Goal: Transaction & Acquisition: Purchase product/service

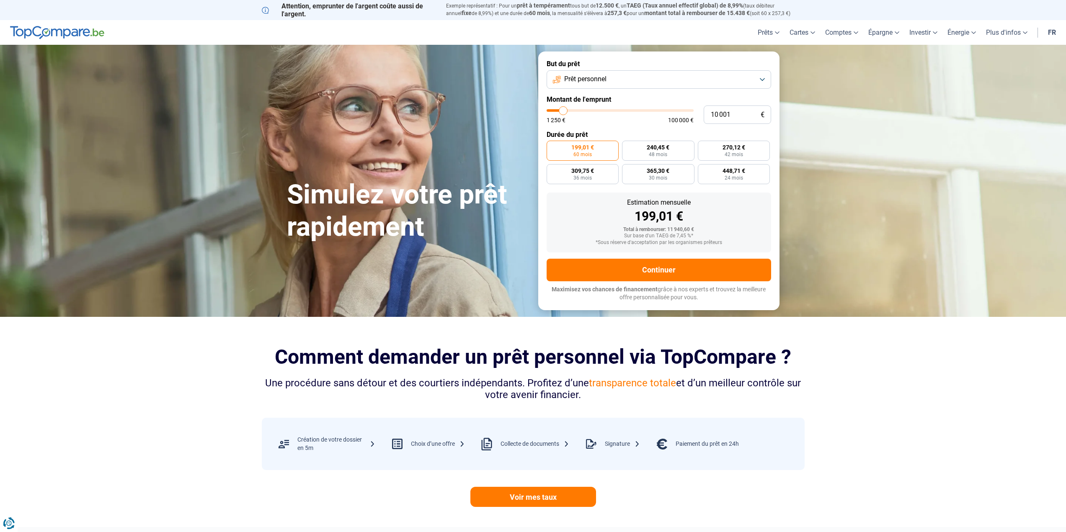
click at [583, 81] on span "Prêt personnel" at bounding box center [585, 79] width 42 height 9
click at [591, 96] on span "Prêt personnel" at bounding box center [583, 99] width 42 height 9
type input "10 250"
type input "10250"
type input "10 500"
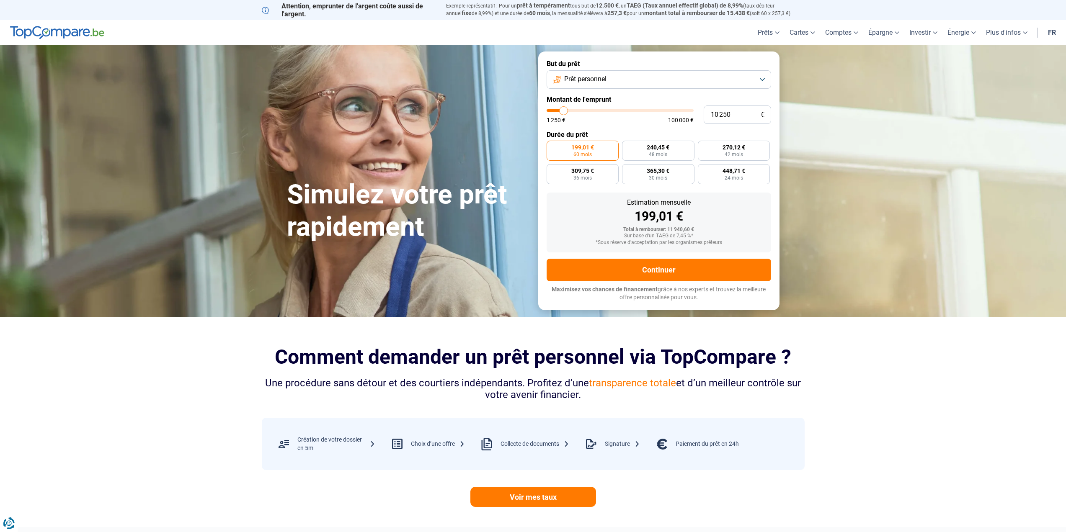
type input "10500"
type input "11 000"
type input "11000"
type input "11 250"
type input "11250"
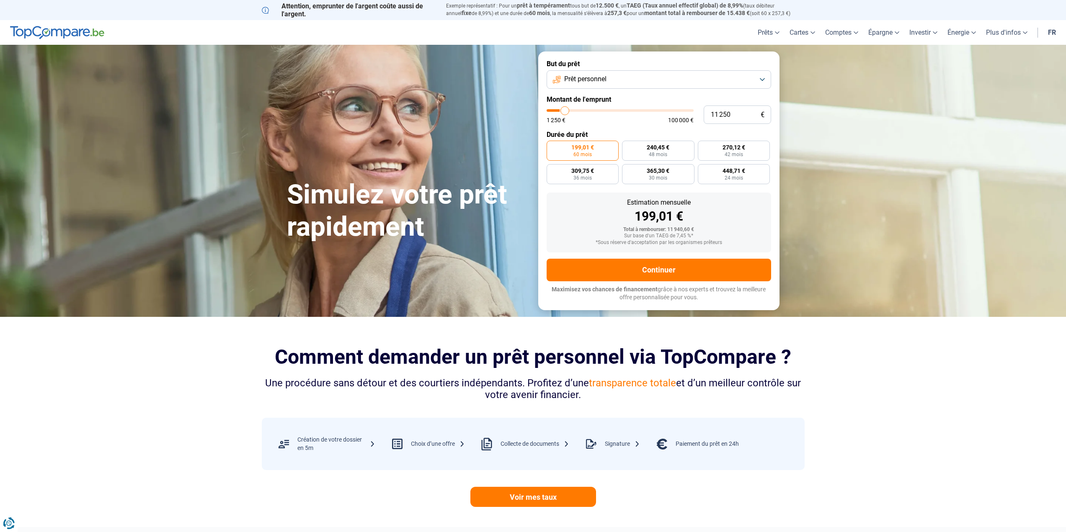
type input "11 500"
type input "11500"
type input "11 750"
type input "11750"
type input "12 000"
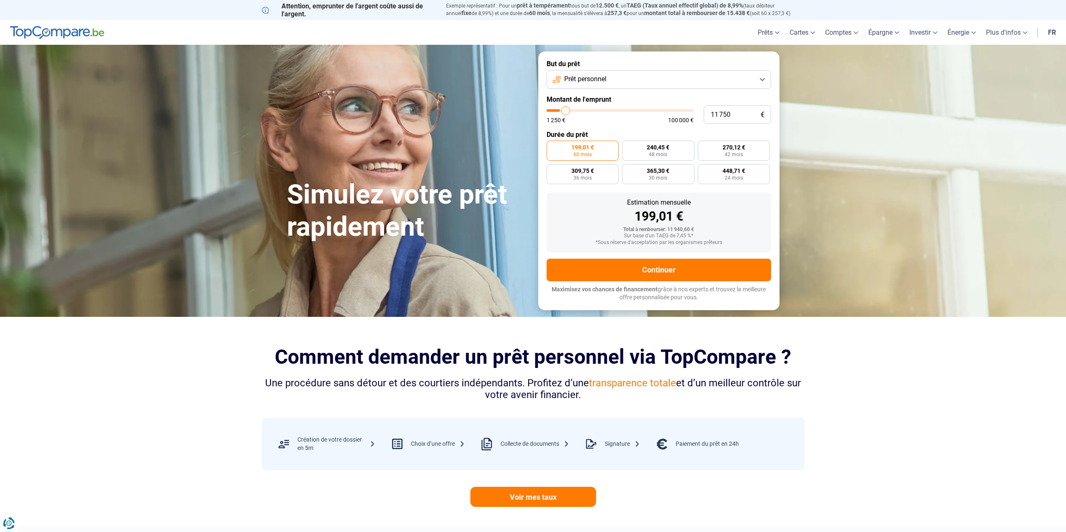
type input "12000"
type input "12 500"
type input "12500"
type input "12 750"
type input "12750"
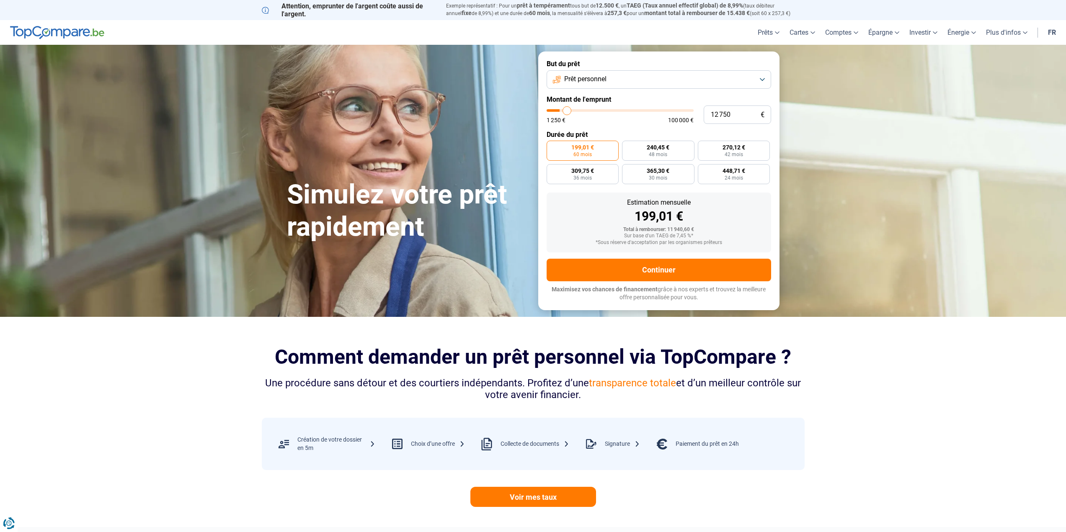
type input "13 000"
type input "13000"
type input "13 250"
type input "13250"
type input "13 500"
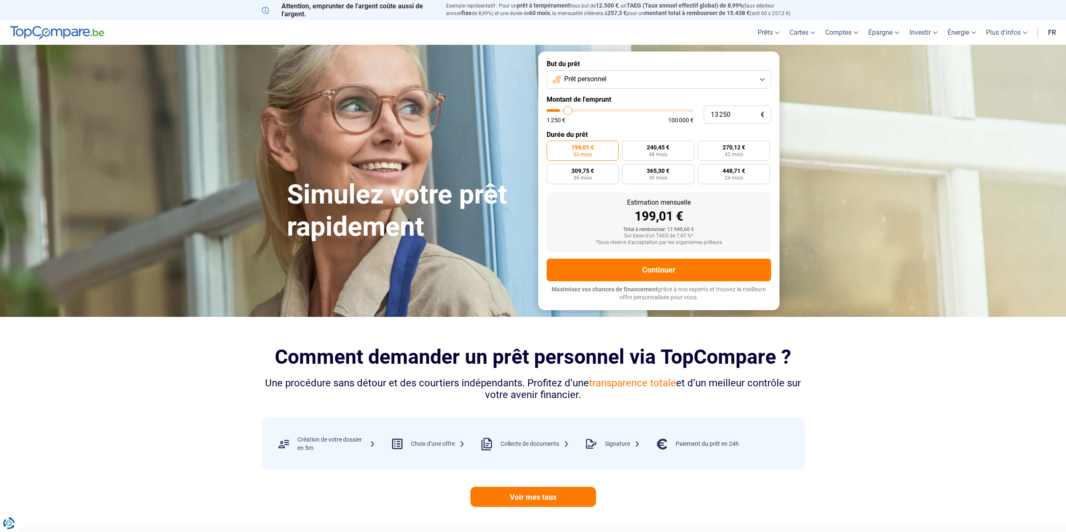
type input "13500"
type input "14 000"
type input "14000"
type input "14 250"
type input "14250"
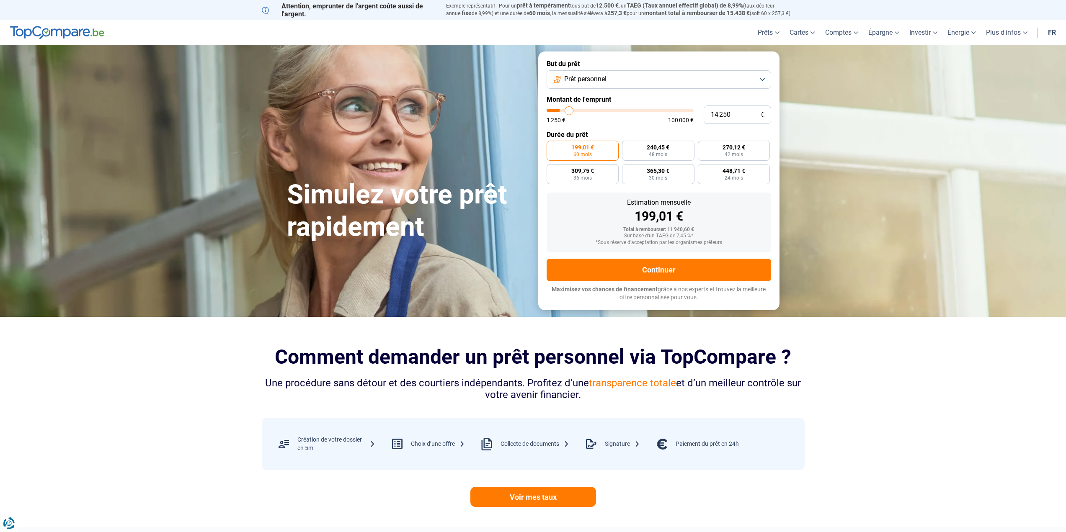
type input "14 500"
type input "14500"
type input "14 750"
type input "14750"
type input "15 000"
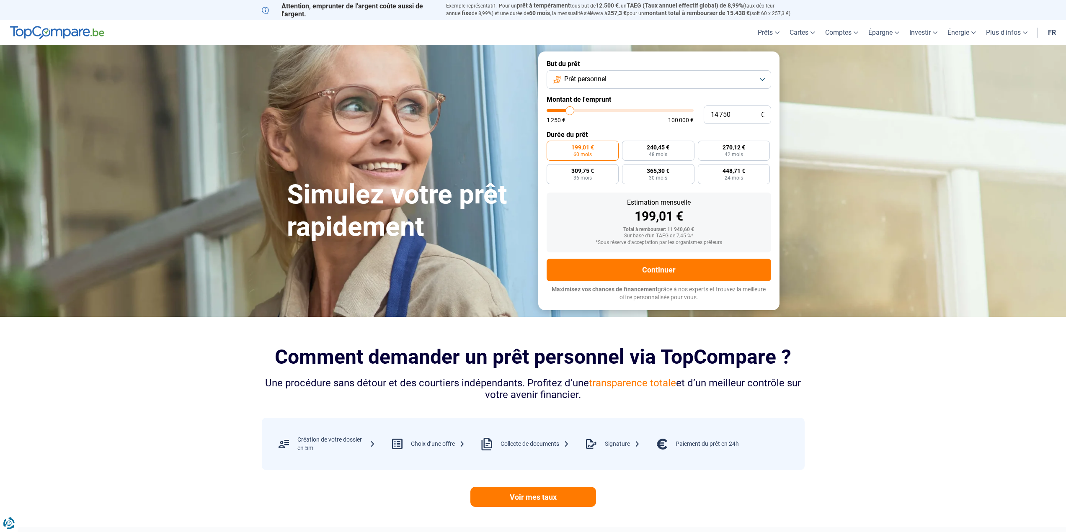
type input "15000"
type input "15 500"
type input "15500"
type input "15 750"
type input "15750"
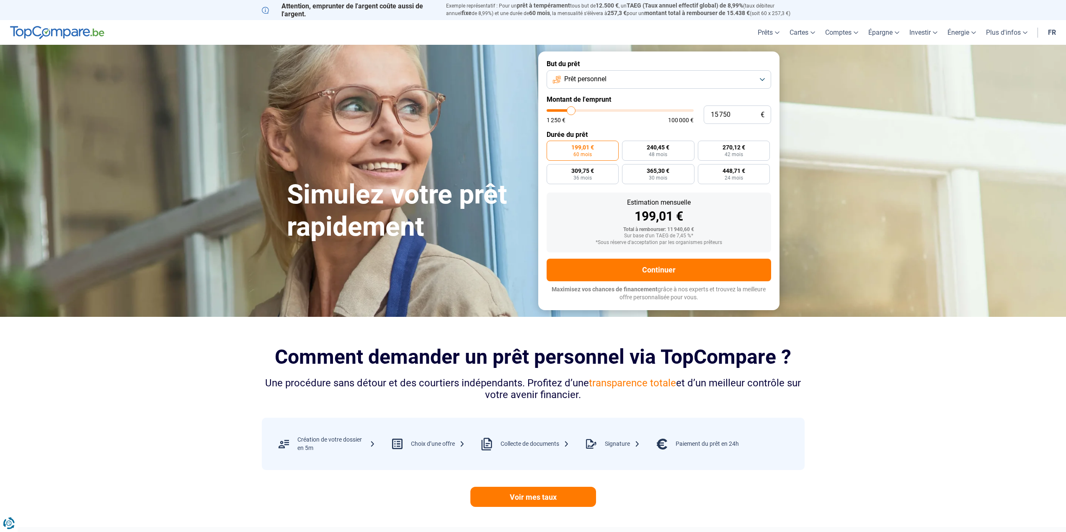
type input "16 000"
type input "16000"
type input "16 250"
type input "16250"
type input "16 500"
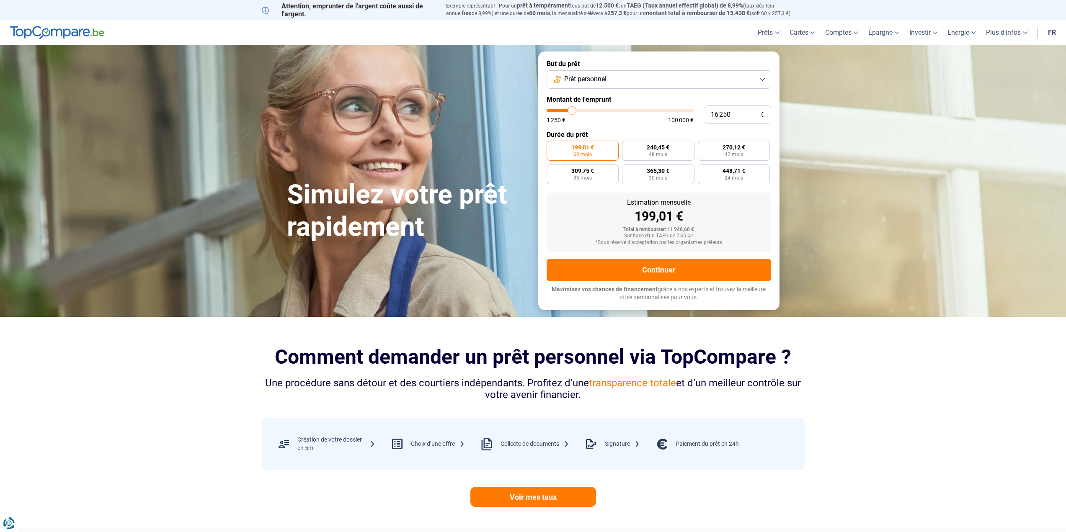
type input "16500"
type input "17 000"
type input "17000"
type input "17 250"
type input "17250"
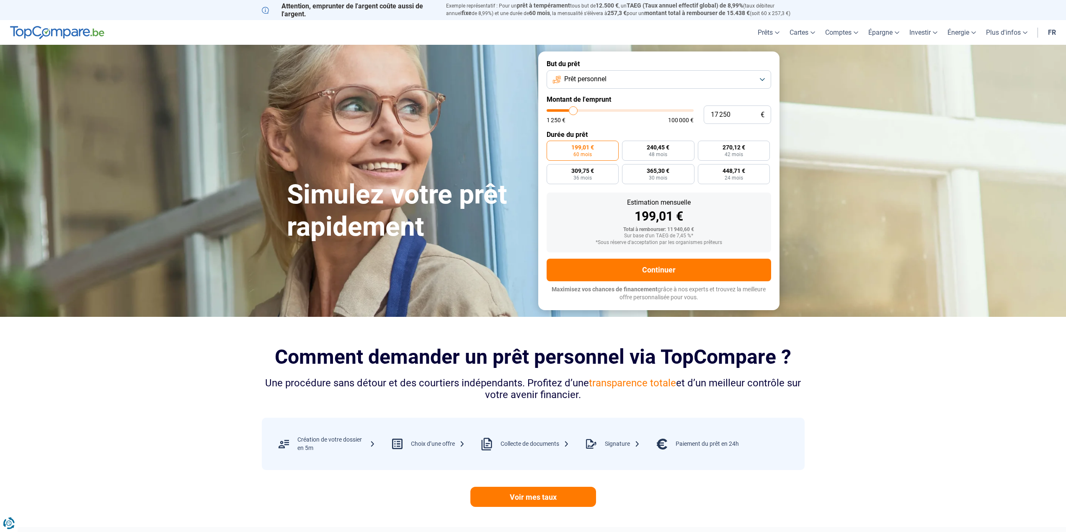
type input "17 500"
type input "17500"
type input "17 750"
type input "17750"
type input "18 000"
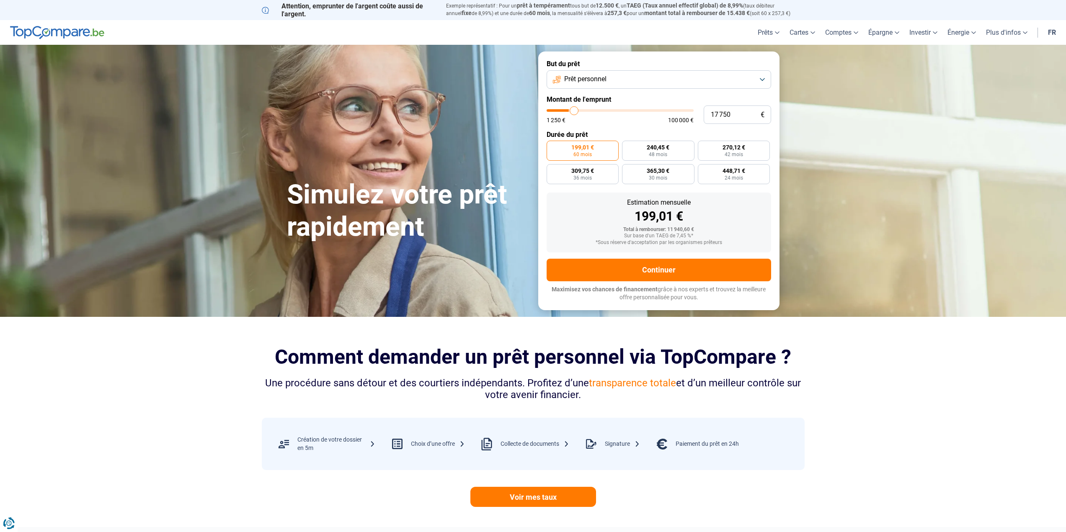
type input "18000"
type input "18 500"
type input "18500"
type input "18 750"
type input "18750"
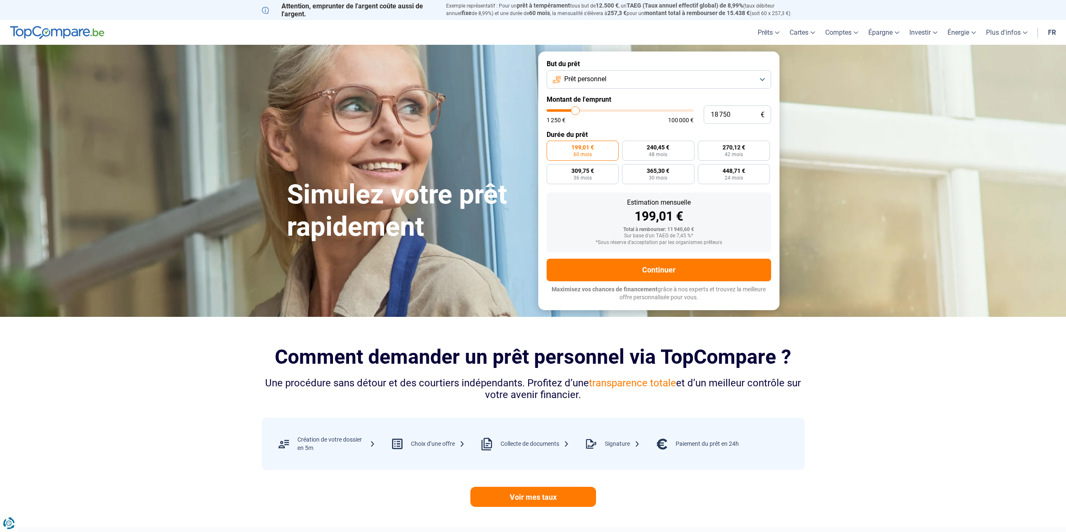
type input "19 000"
type input "19000"
type input "19 250"
type input "19250"
type input "19 750"
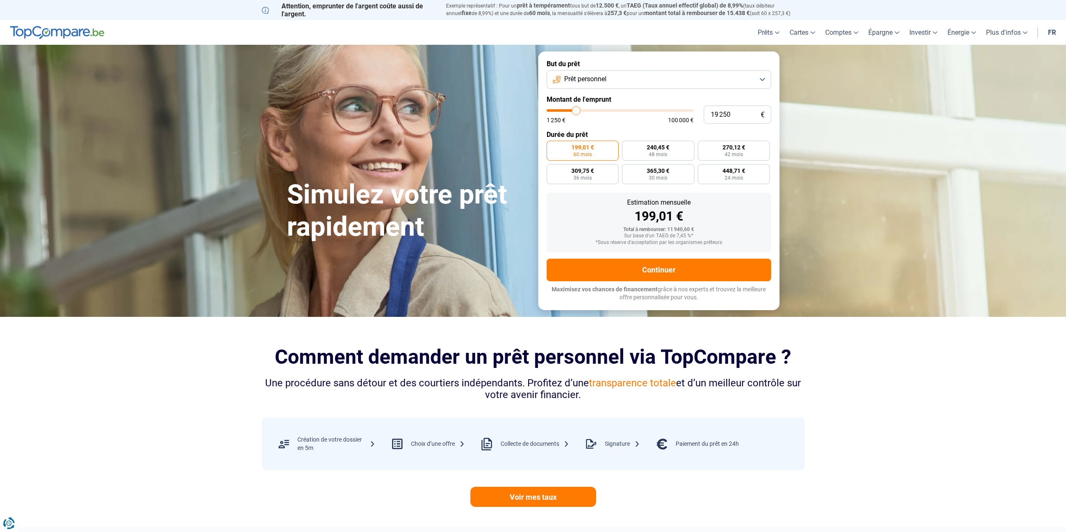
type input "19750"
type input "20 000"
type input "20000"
type input "20 250"
type input "20250"
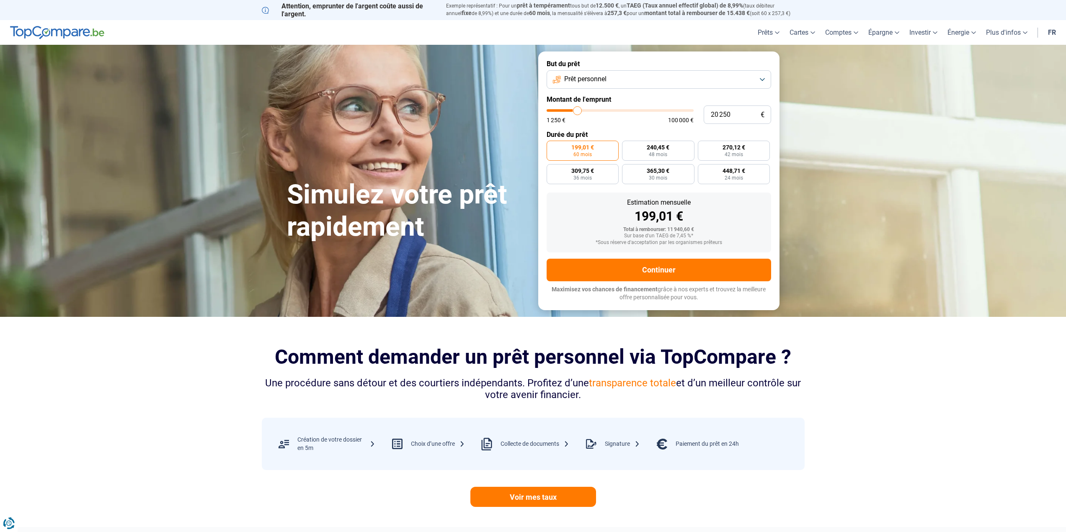
type input "20 500"
type input "20500"
type input "20 750"
type input "20750"
type input "21 250"
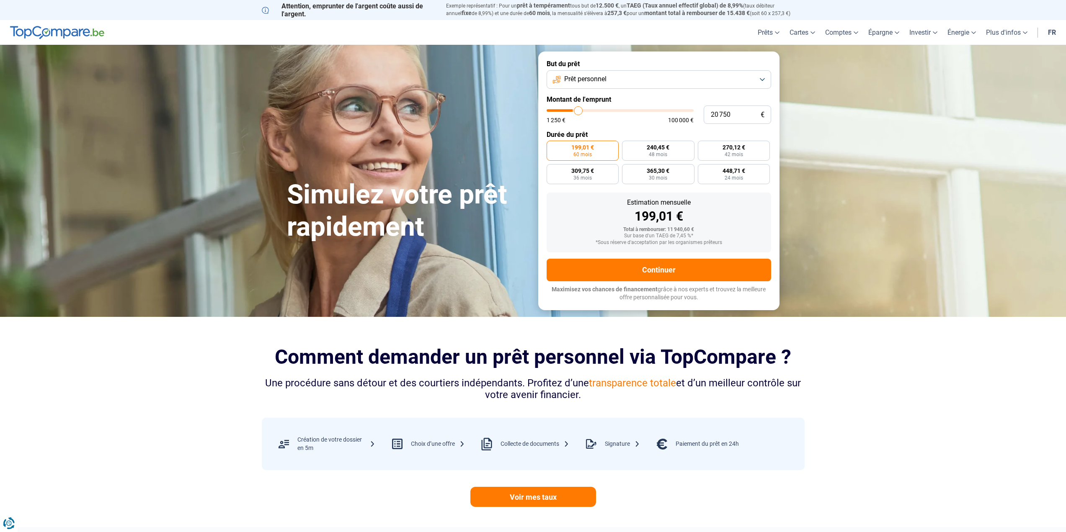
type input "21250"
type input "21 500"
type input "21500"
type input "21 750"
type input "21750"
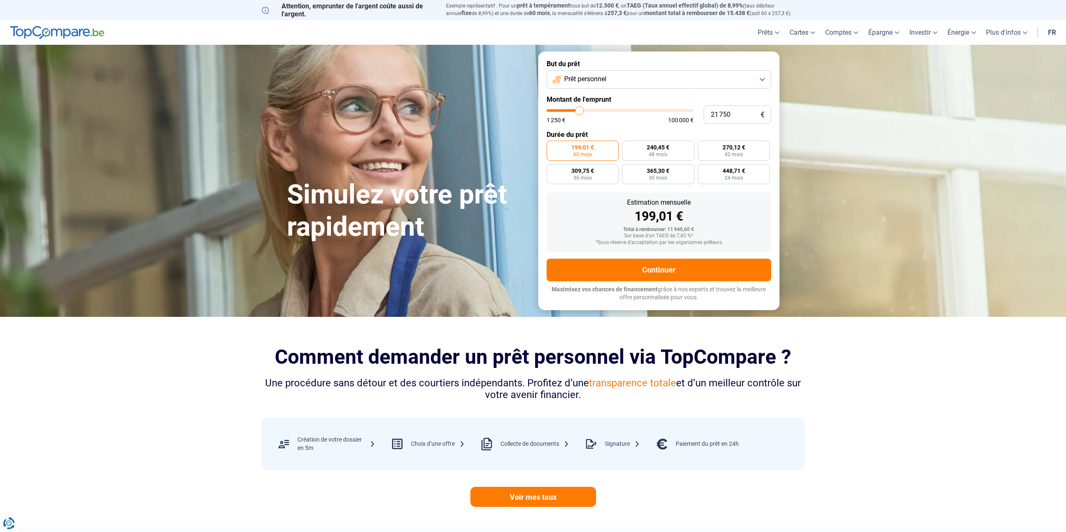
type input "22 000"
type input "22000"
type input "22 250"
type input "22250"
type input "22 750"
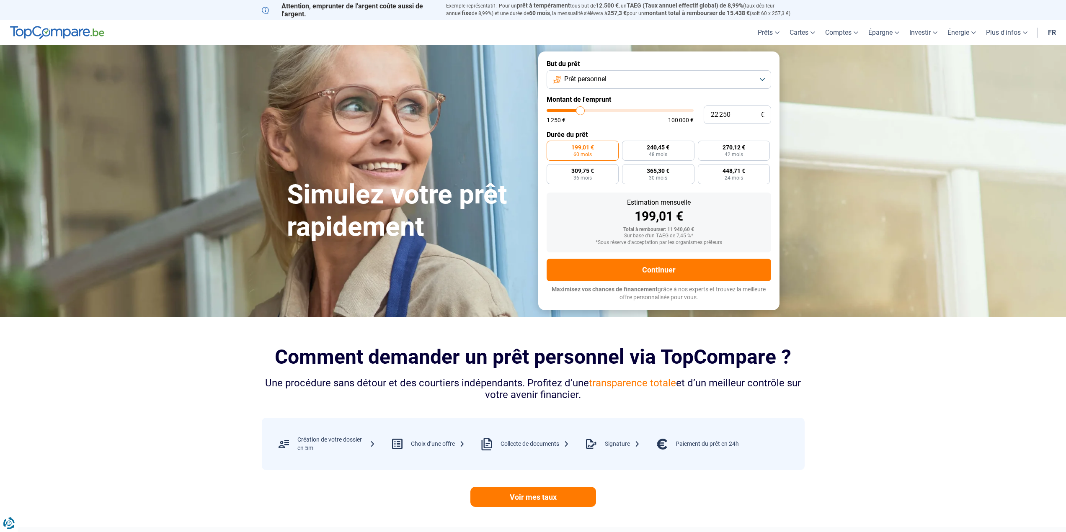
type input "22750"
type input "23 000"
type input "23000"
type input "23 250"
type input "23250"
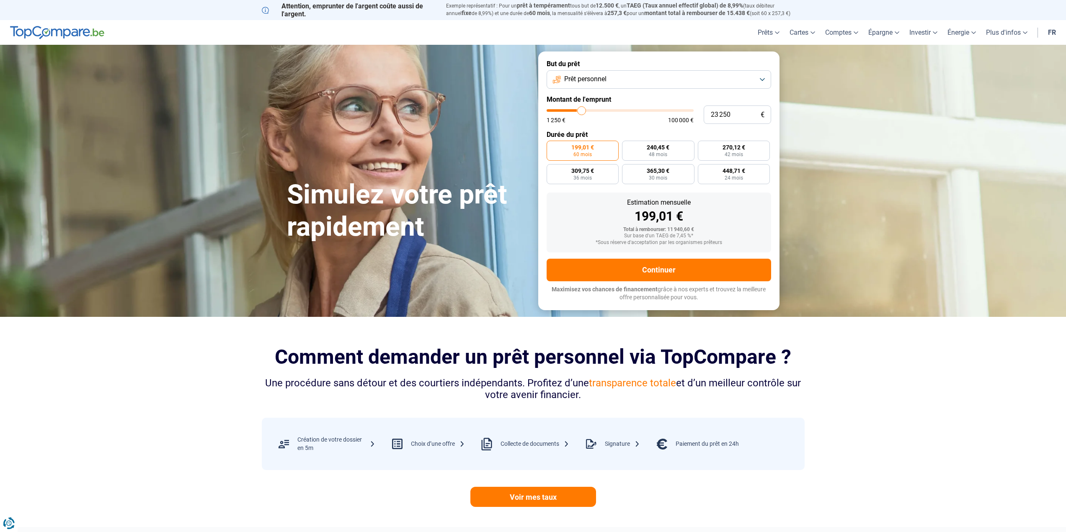
type input "23 500"
type input "23500"
type input "23 750"
type input "23750"
type input "24 250"
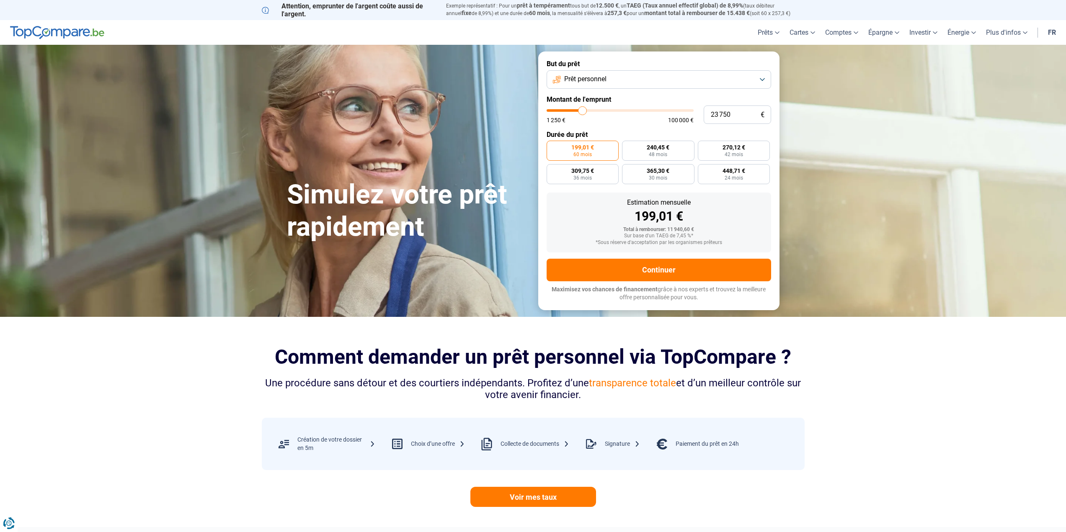
type input "24250"
type input "24 500"
type input "24500"
type input "24 750"
type input "24750"
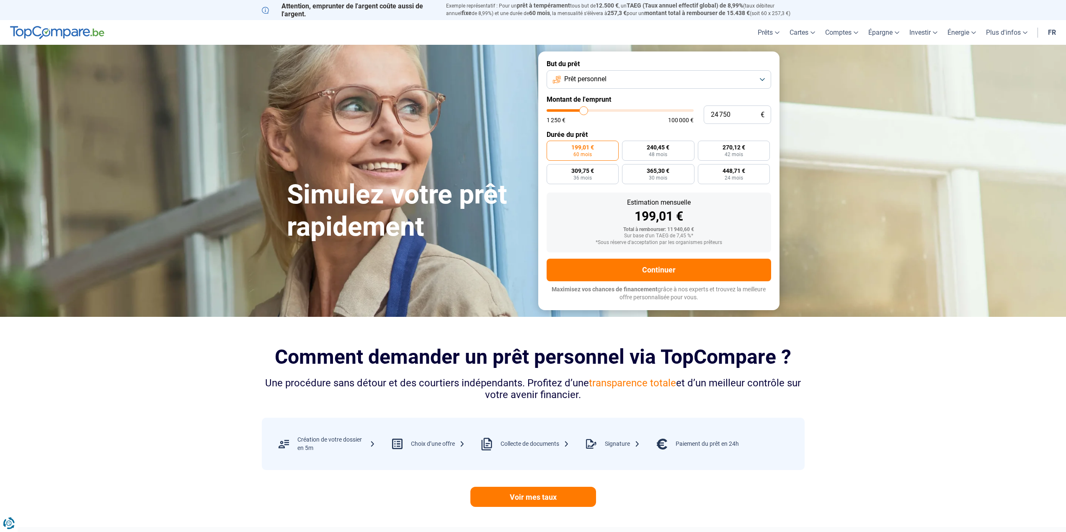
type input "25 000"
type input "25000"
type input "25 250"
type input "25250"
type input "25 750"
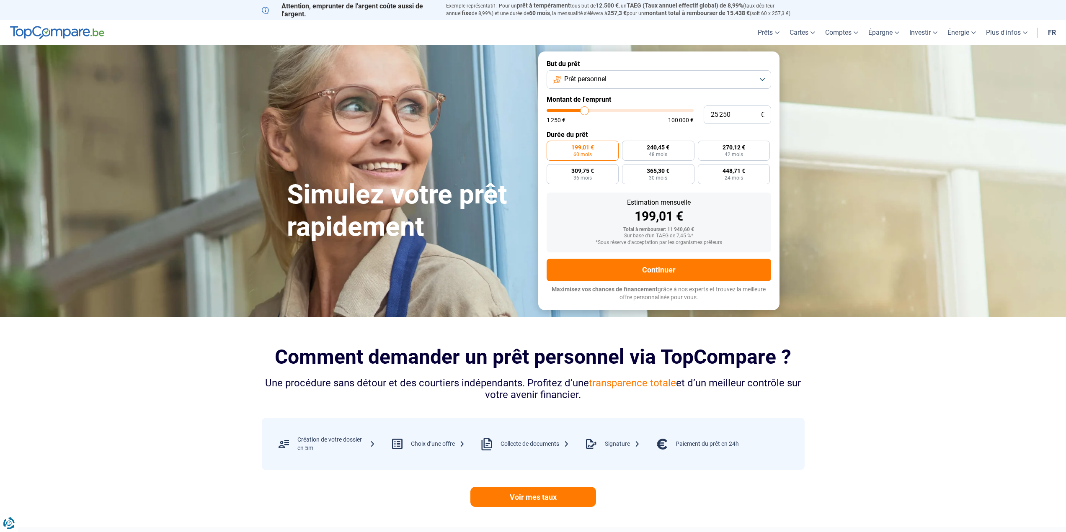
type input "25750"
type input "26 000"
type input "26000"
type input "26 250"
type input "26250"
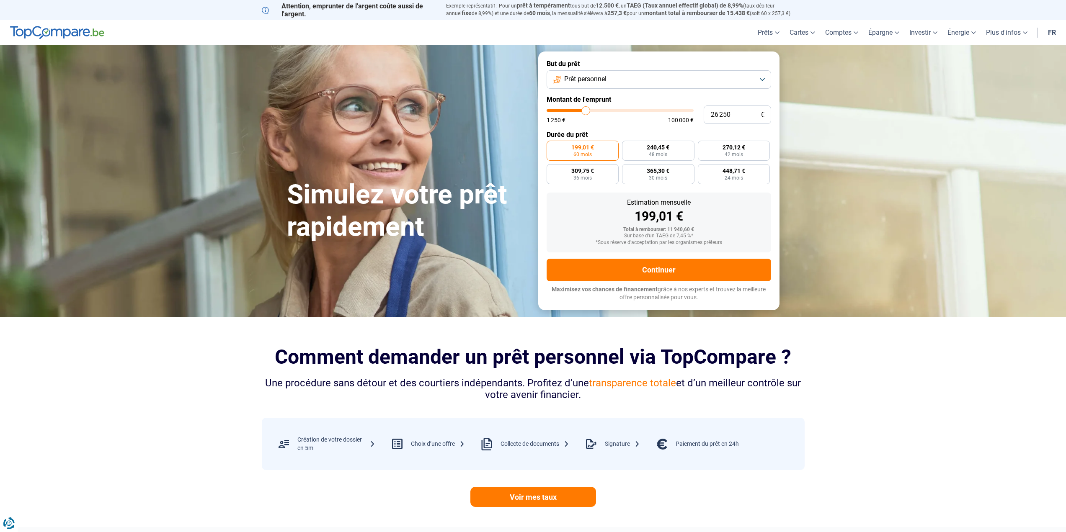
type input "26 500"
type input "26500"
type input "26 750"
type input "26750"
type input "27 250"
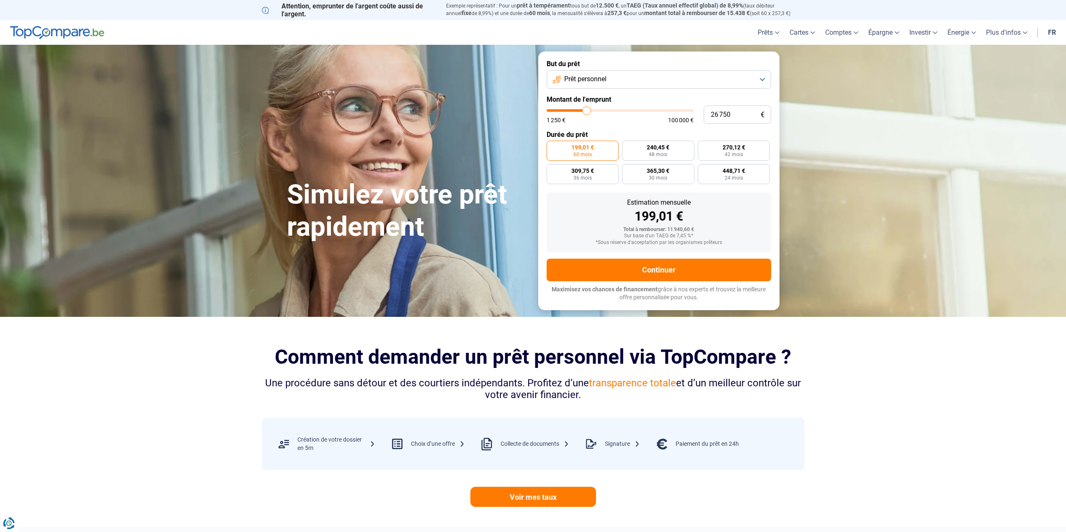
type input "27250"
type input "27 500"
type input "27500"
type input "27 750"
type input "27750"
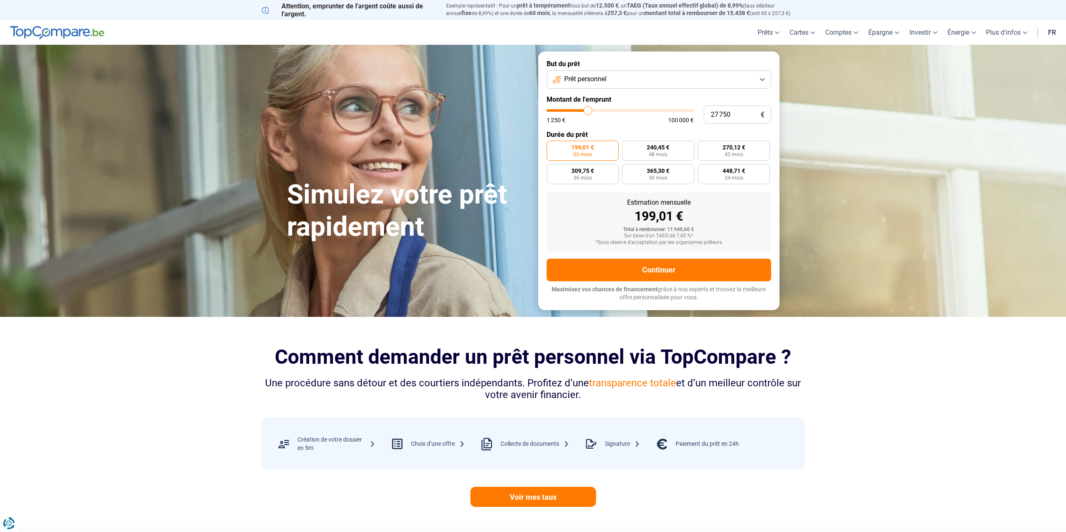
type input "28 000"
type input "28000"
type input "28 250"
type input "28250"
type input "28 750"
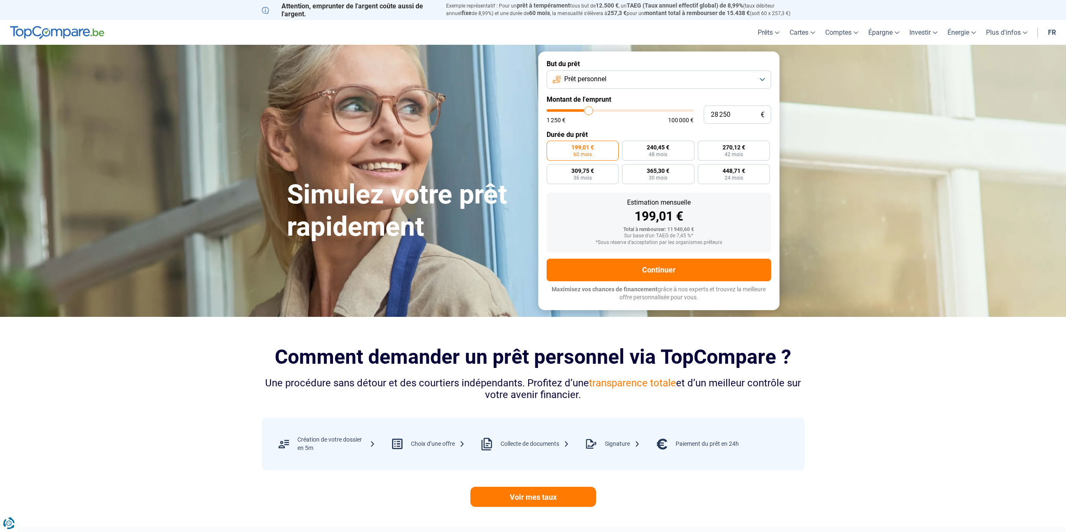
type input "28750"
type input "29 000"
type input "29000"
type input "29 250"
type input "29250"
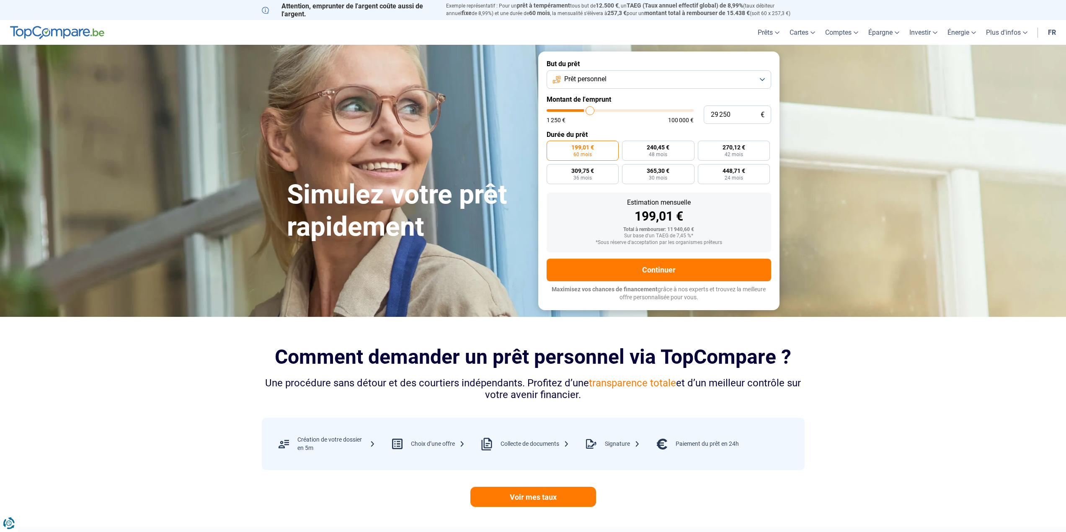
type input "29 500"
type input "29500"
type input "29 750"
type input "29750"
type input "30 250"
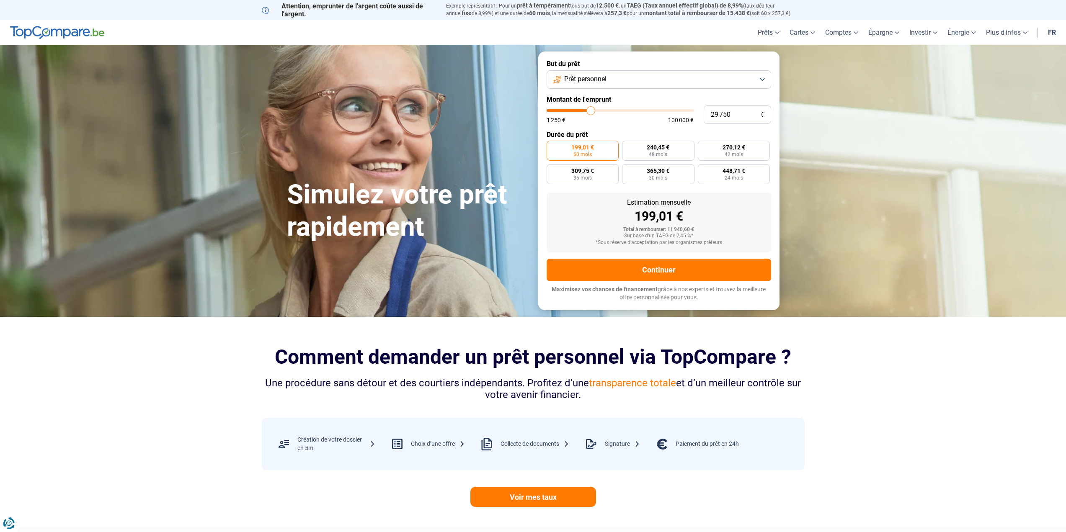
type input "30250"
type input "30 500"
type input "30500"
type input "30 750"
type input "30750"
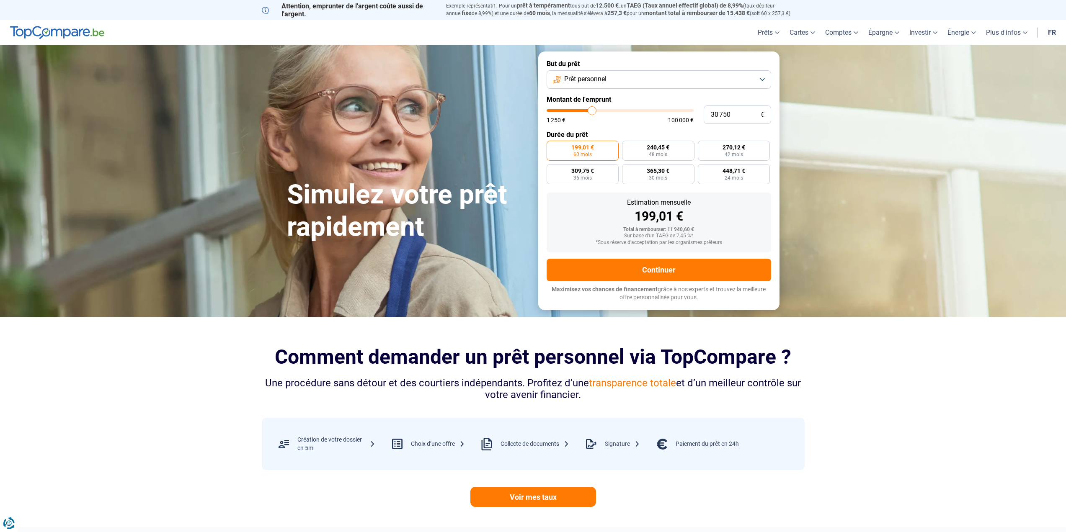
type input "31 000"
type input "31000"
type input "31 250"
type input "31250"
type input "31 750"
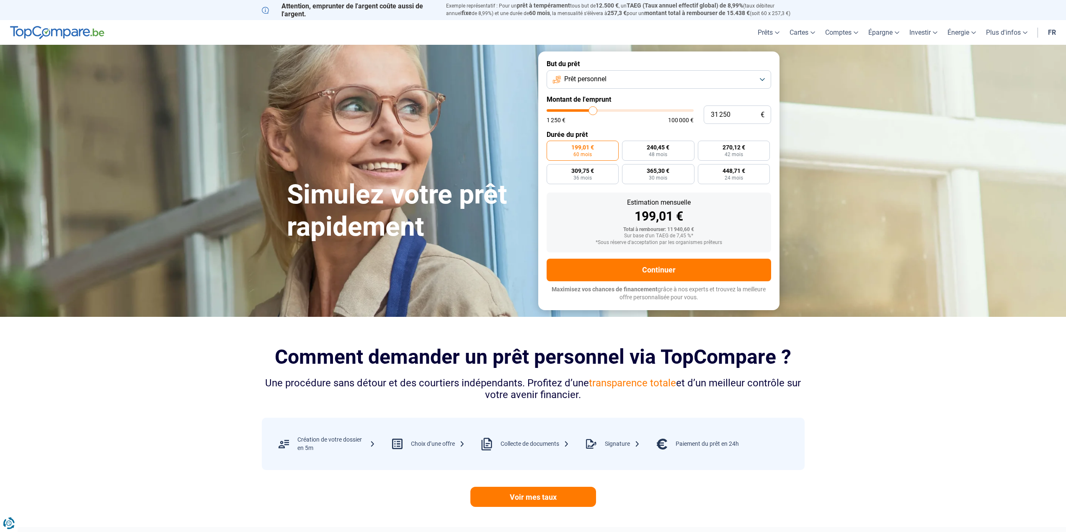
type input "31750"
type input "32 000"
type input "32000"
type input "32 250"
type input "32250"
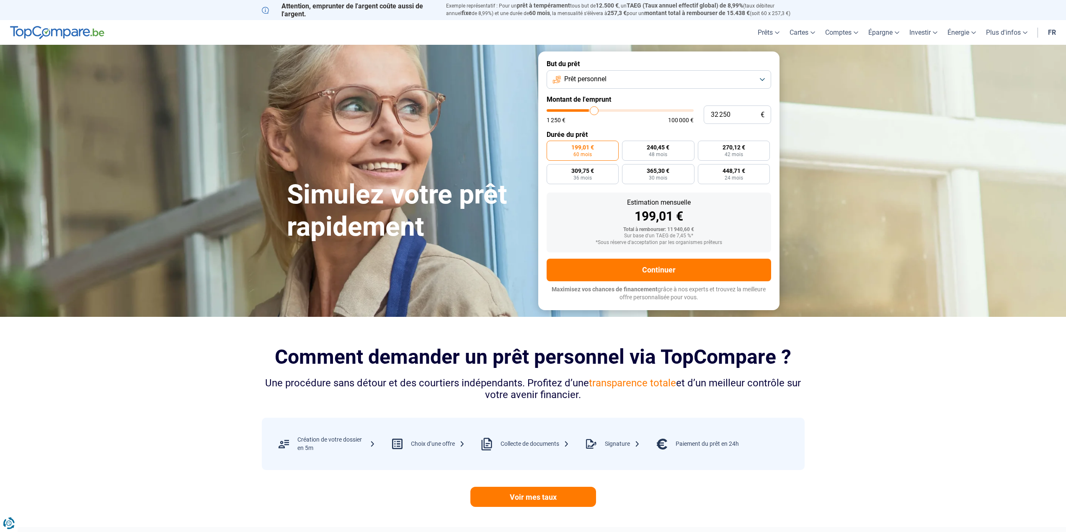
type input "32 500"
type input "32500"
type input "32 750"
type input "32750"
type input "33 250"
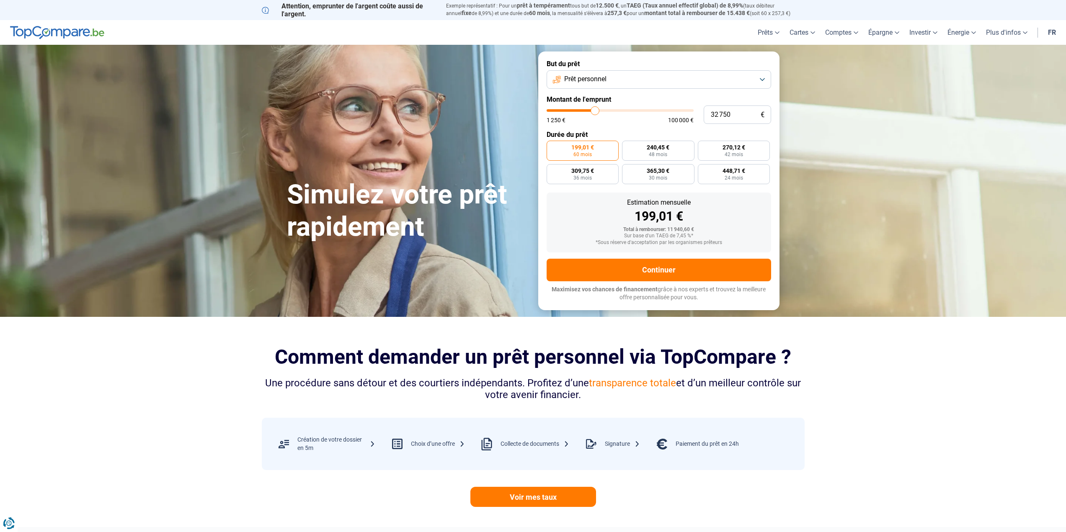
type input "33250"
type input "33 500"
type input "33500"
type input "33 750"
type input "33750"
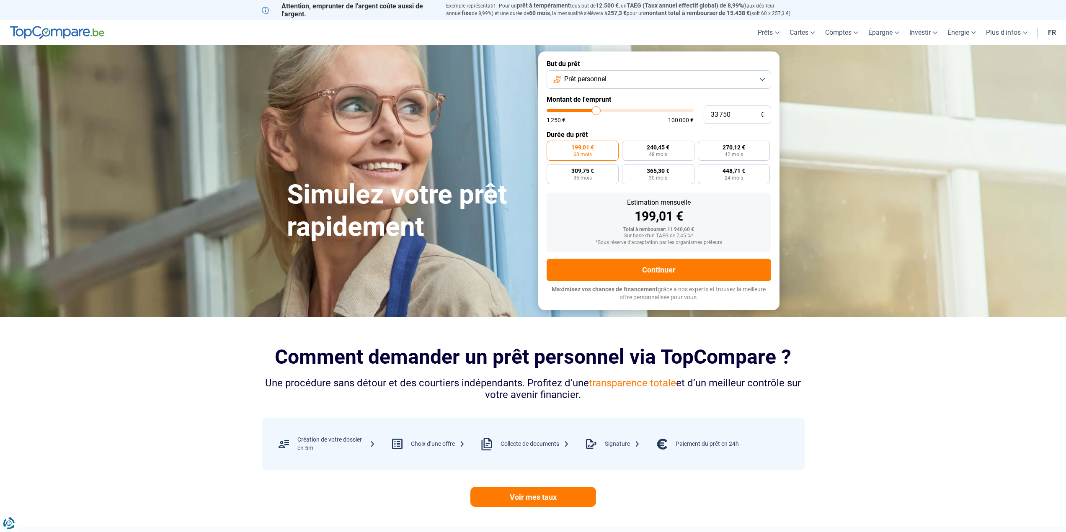
type input "34 000"
type input "34000"
type input "34 250"
type input "34250"
type input "34 750"
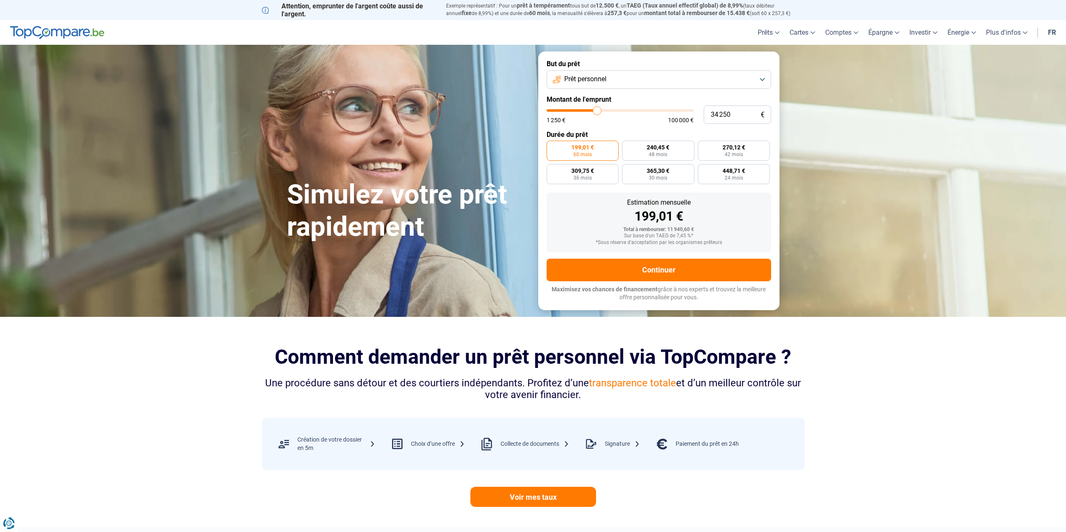
type input "34750"
type input "35 000"
drag, startPoint x: 563, startPoint y: 111, endPoint x: 598, endPoint y: 115, distance: 35.1
type input "35000"
click at [598, 112] on input "range" at bounding box center [620, 110] width 147 height 3
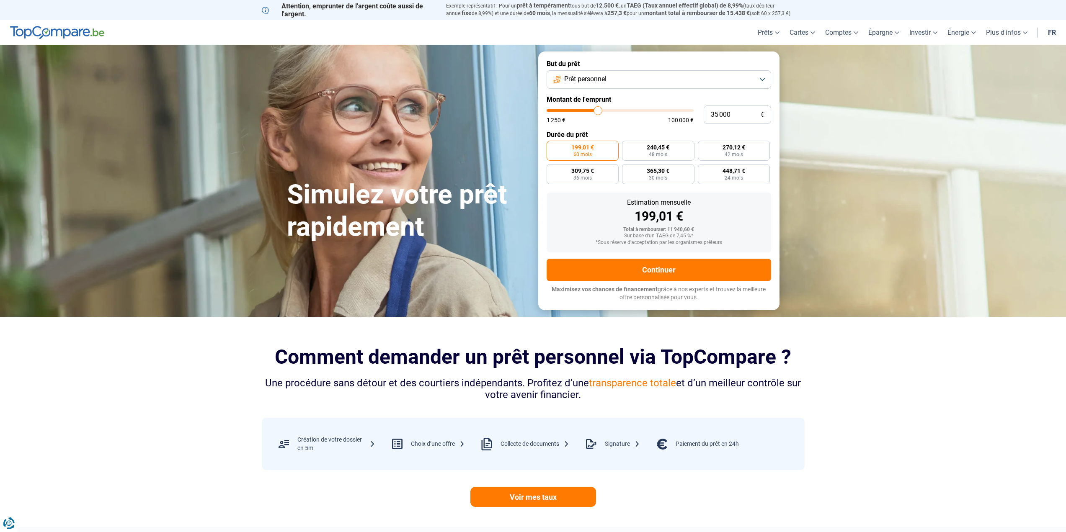
radio input "false"
click at [566, 150] on span "410,13 €" at bounding box center [567, 147] width 23 height 6
click at [552, 146] on input "410,13 € 120 mois" at bounding box center [549, 143] width 5 height 5
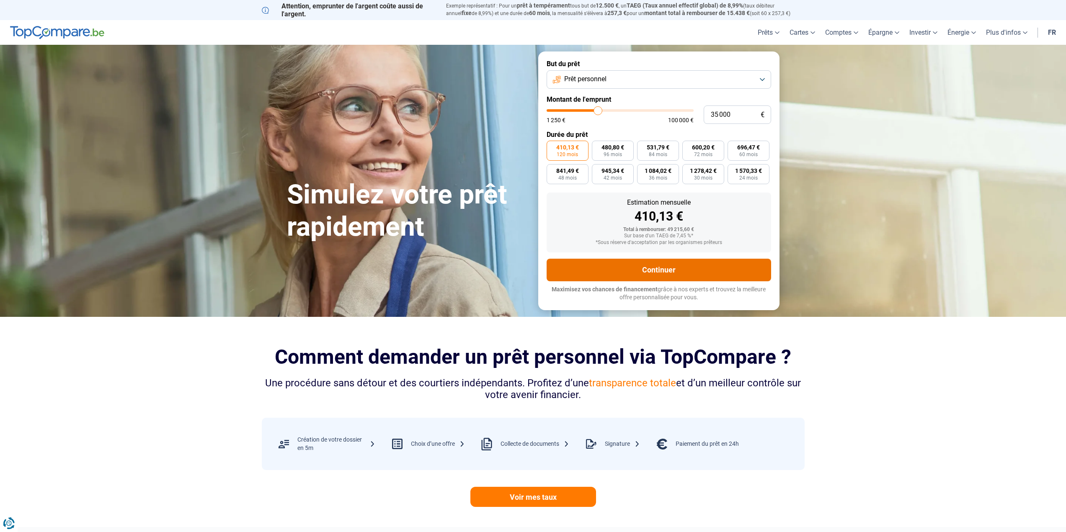
click at [629, 274] on button "Continuer" at bounding box center [659, 270] width 224 height 23
drag, startPoint x: 686, startPoint y: 230, endPoint x: 673, endPoint y: 230, distance: 12.1
click at [673, 230] on div "Total à rembourser: 49 215,60 €" at bounding box center [658, 230] width 211 height 6
type input "35 500"
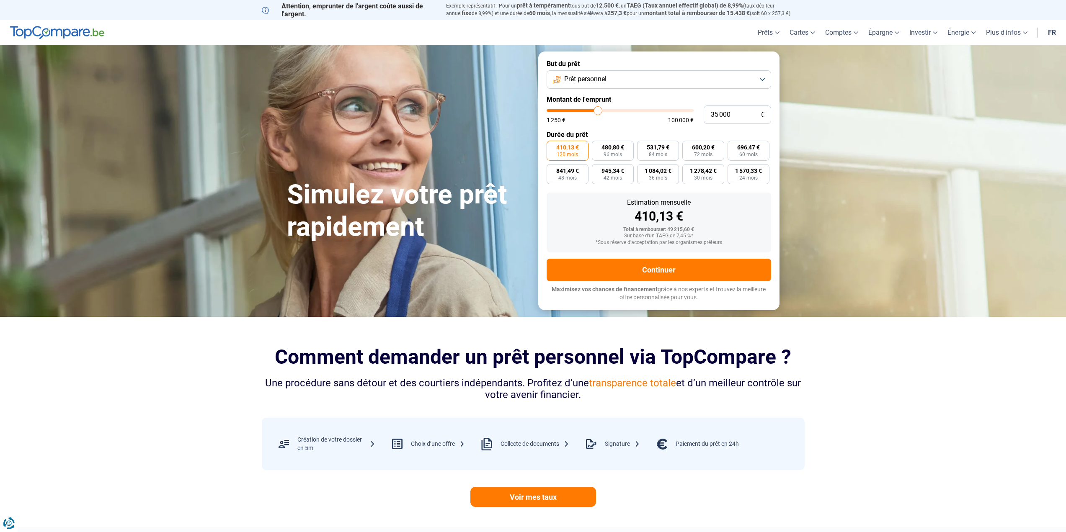
type input "35500"
type input "35 250"
type input "35250"
type input "35 000"
type input "35000"
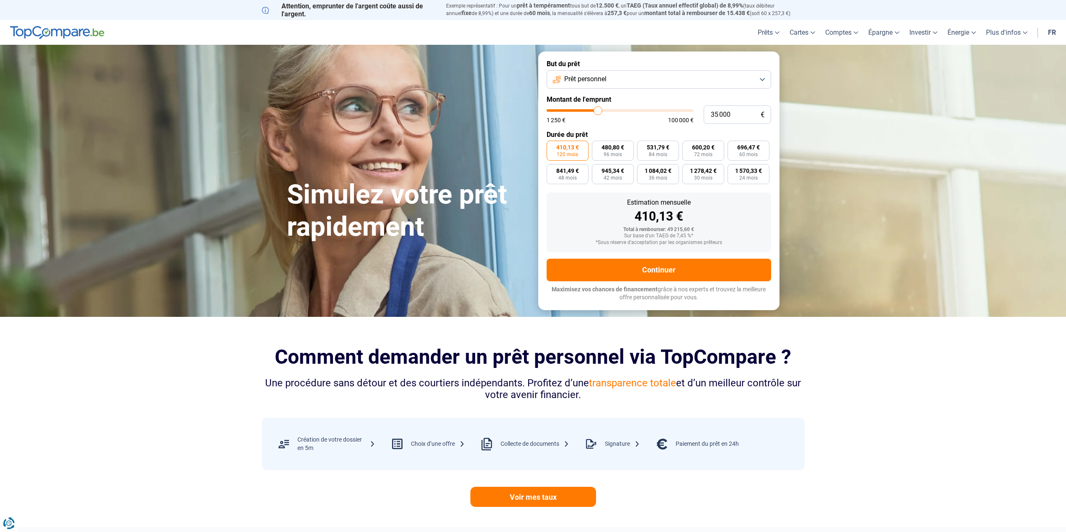
type input "34 750"
type input "34750"
type input "34 250"
type input "34250"
type input "34 000"
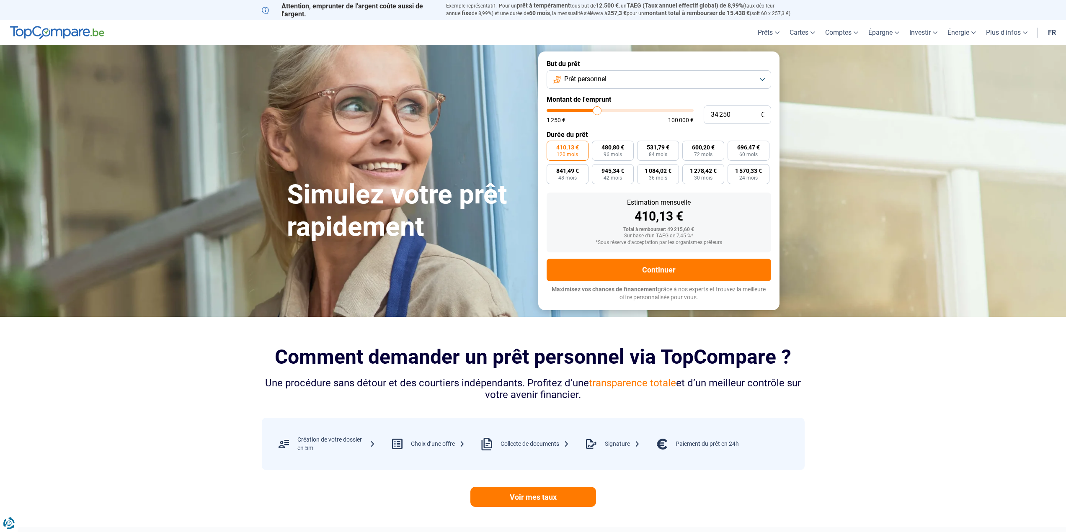
type input "34000"
type input "33 750"
type input "33750"
type input "33 500"
type input "33500"
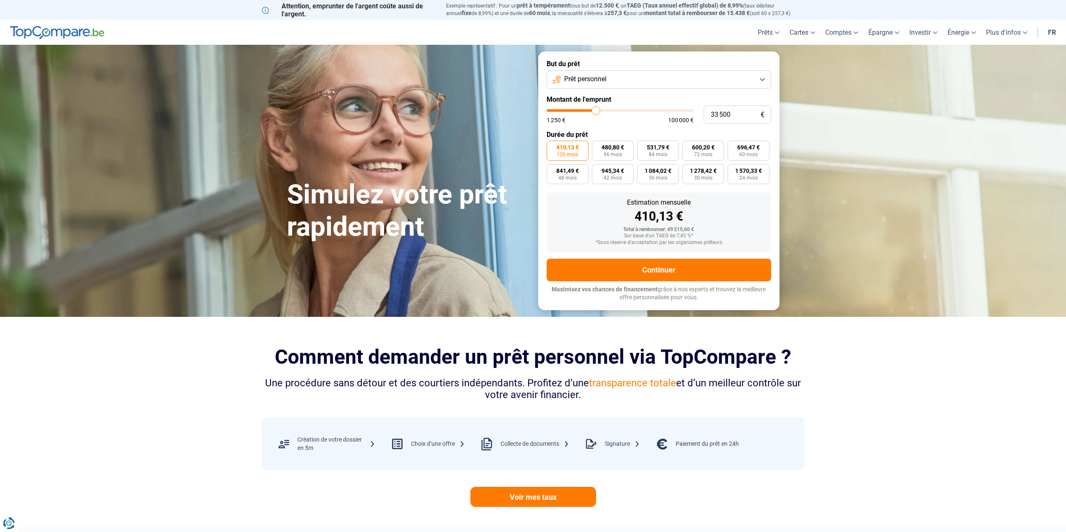
type input "33 250"
type input "33250"
type input "32 750"
type input "32750"
type input "32 500"
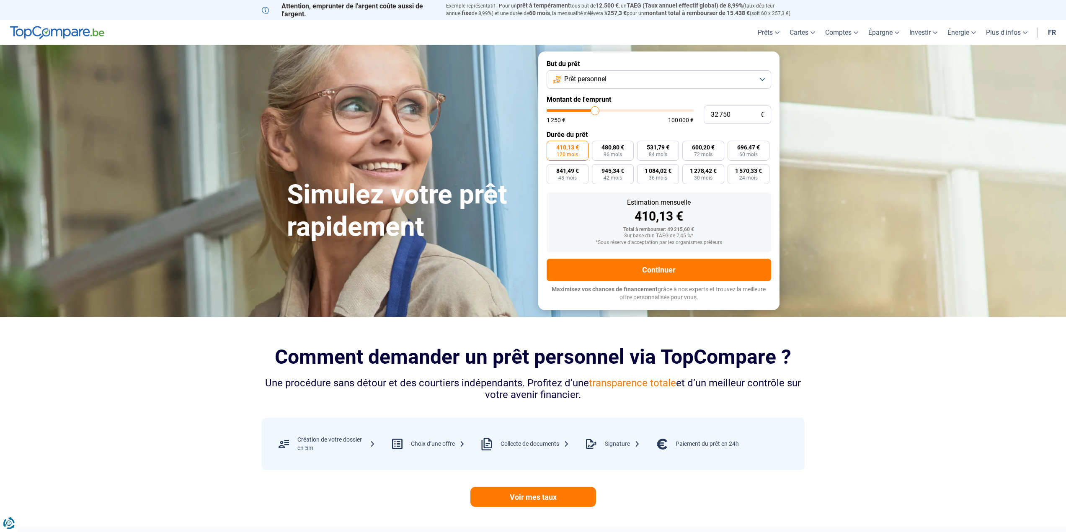
type input "32500"
type input "32 250"
type input "32250"
type input "32 000"
type input "32000"
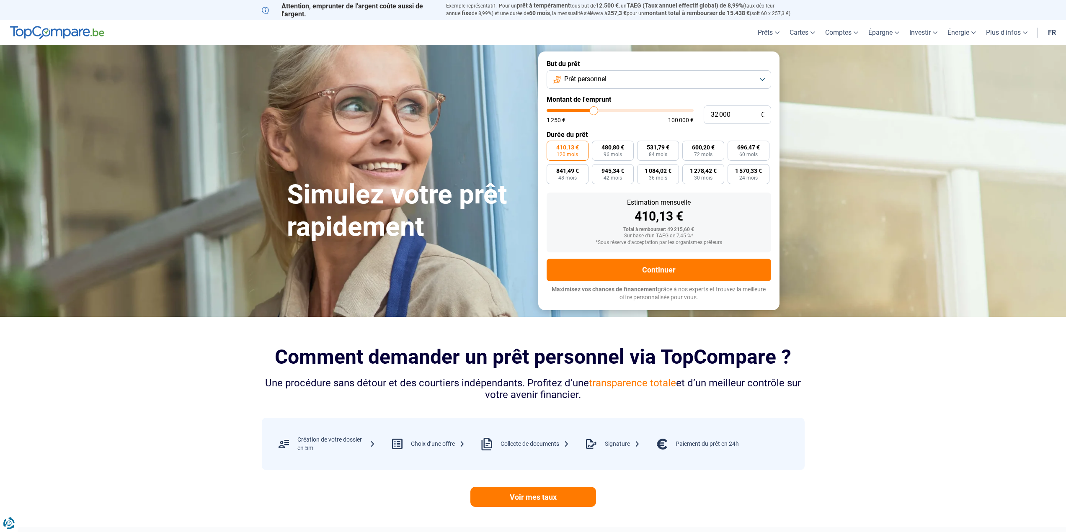
type input "31 750"
type input "31750"
type input "31 250"
type input "31250"
type input "31 000"
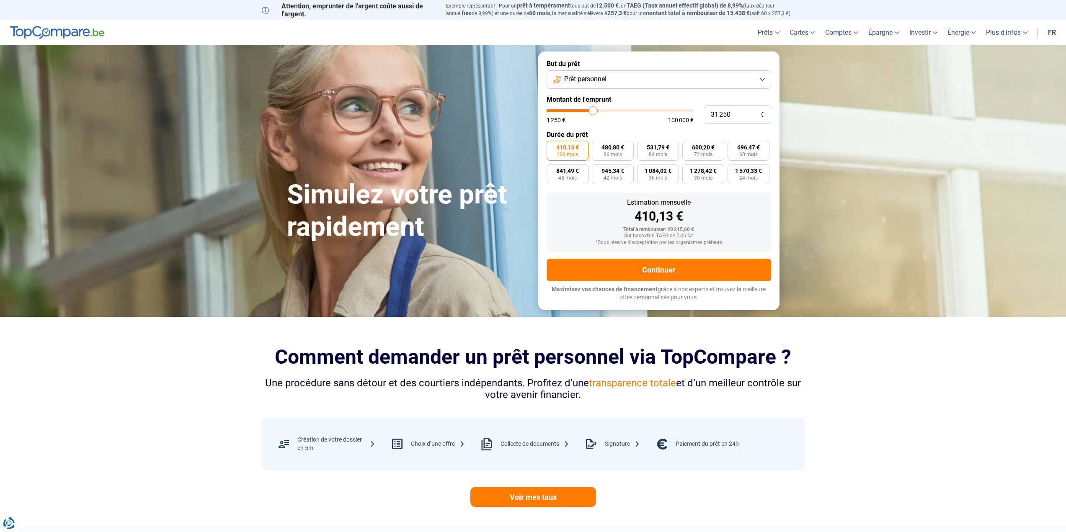
type input "31000"
type input "30 750"
drag, startPoint x: 599, startPoint y: 110, endPoint x: 582, endPoint y: 112, distance: 17.3
click at [582, 112] on input "range" at bounding box center [620, 110] width 147 height 3
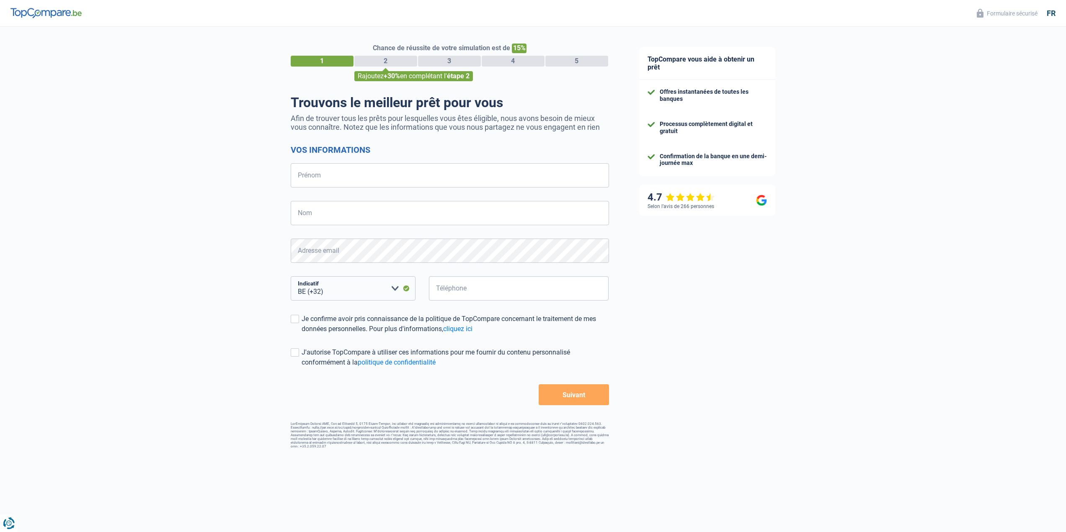
select select "32"
